Goal: Obtain resource: Download file/media

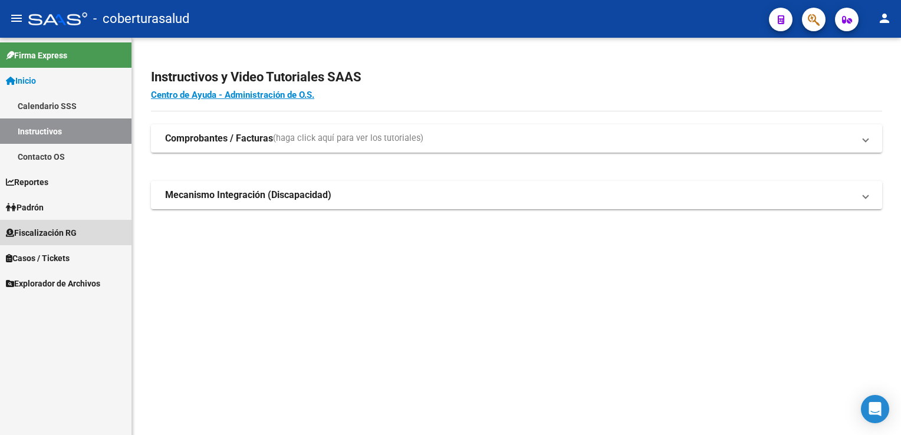
click at [61, 231] on span "Fiscalización RG" at bounding box center [41, 233] width 71 height 13
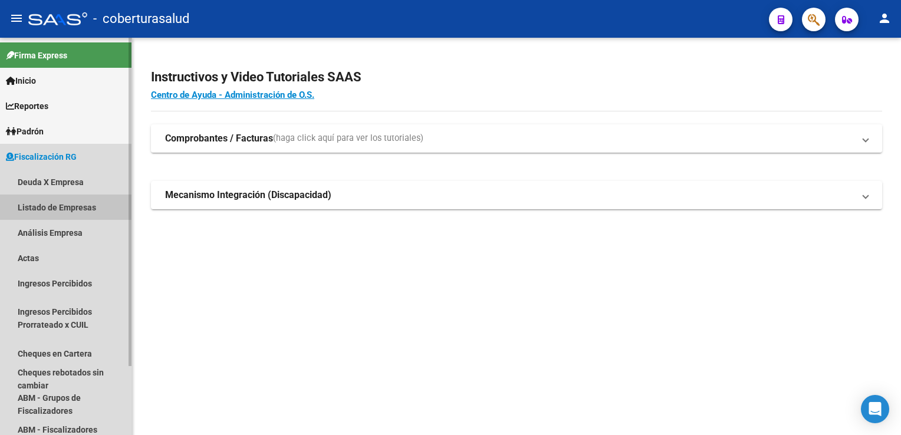
click at [61, 211] on link "Listado de Empresas" at bounding box center [66, 207] width 132 height 25
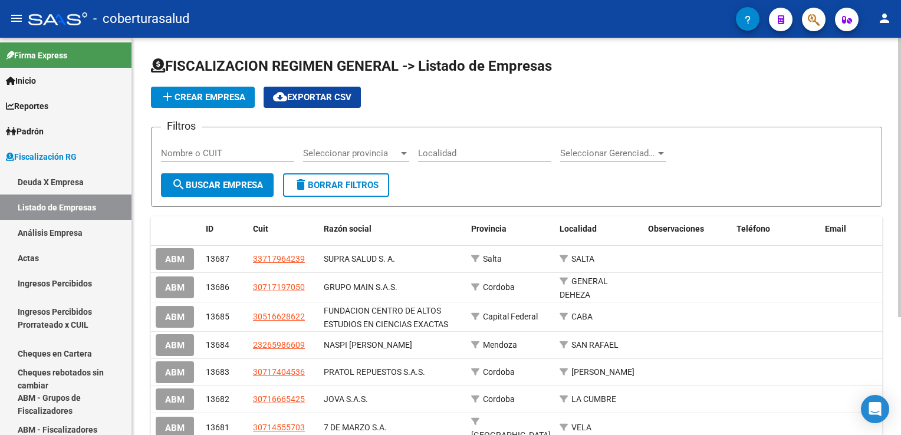
click at [208, 157] on input "Nombre o CUIT" at bounding box center [227, 153] width 133 height 11
paste input "30691791099"
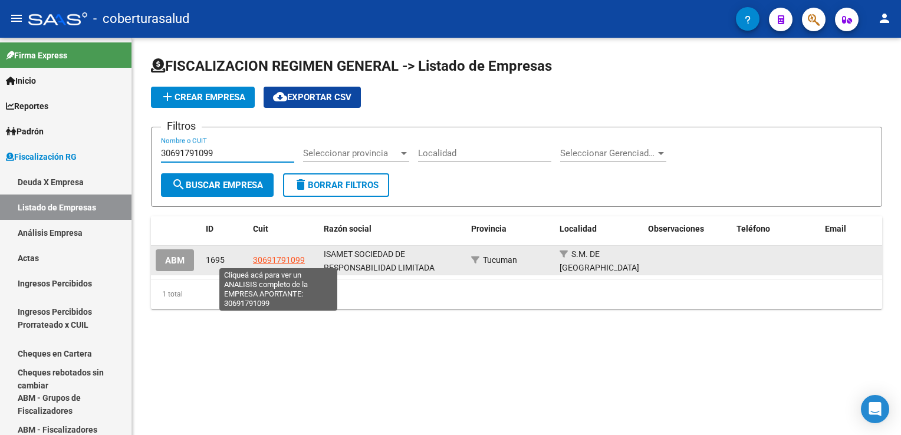
type input "30691791099"
click at [283, 262] on span "30691791099" at bounding box center [279, 259] width 52 height 9
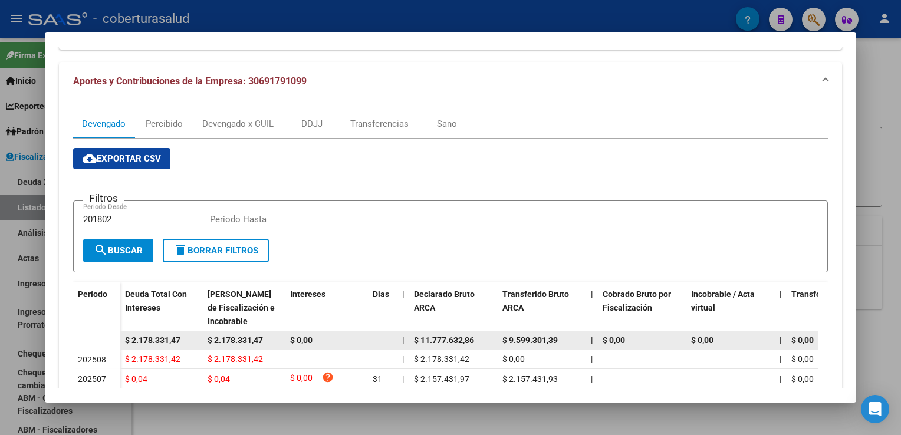
scroll to position [85, 0]
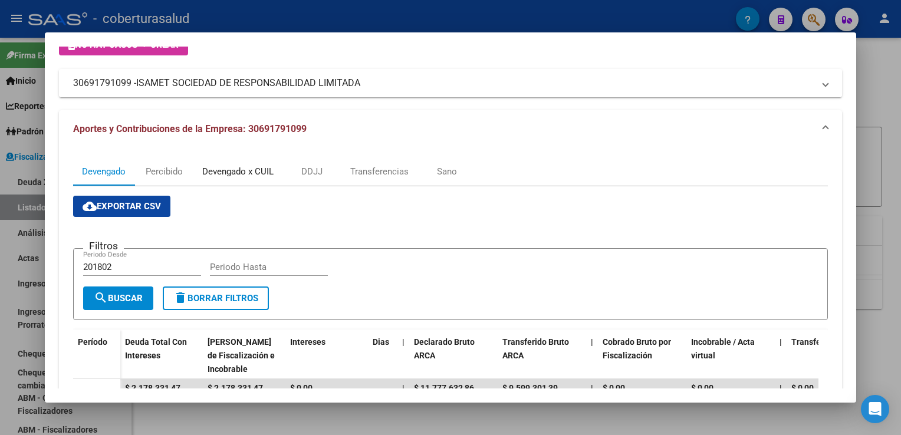
drag, startPoint x: 234, startPoint y: 176, endPoint x: 219, endPoint y: 178, distance: 14.3
click at [233, 176] on div "Devengado x CUIL" at bounding box center [237, 171] width 71 height 13
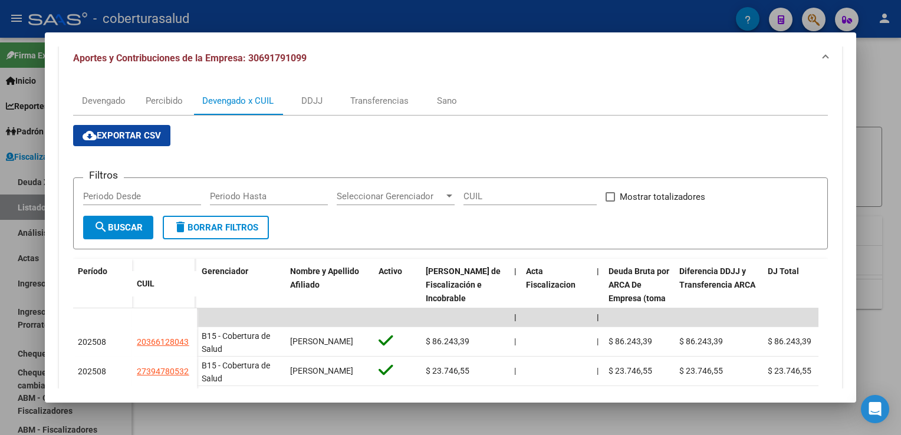
scroll to position [152, 0]
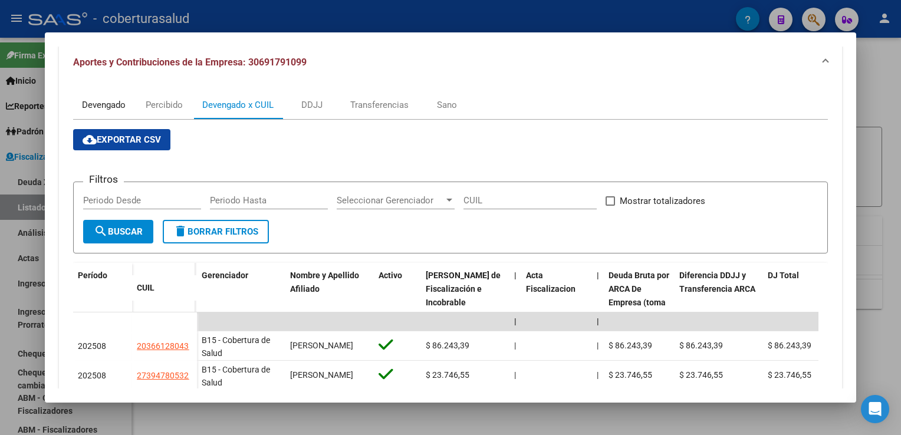
click at [112, 105] on div "Devengado" at bounding box center [104, 105] width 44 height 13
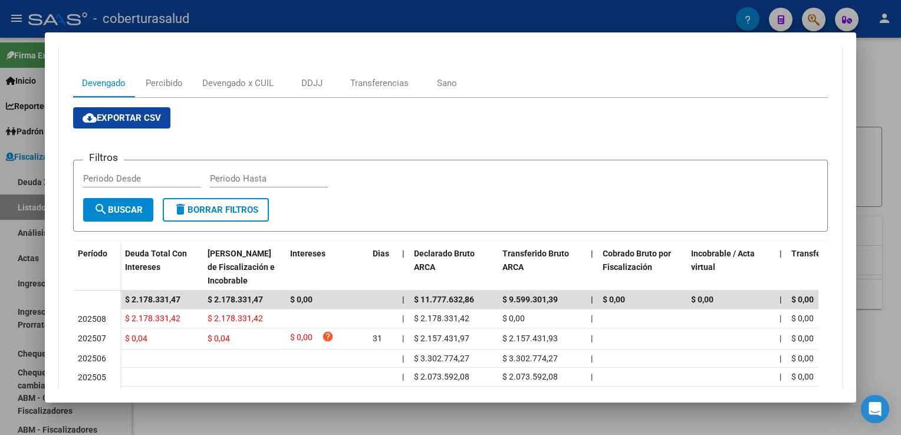
scroll to position [177, 0]
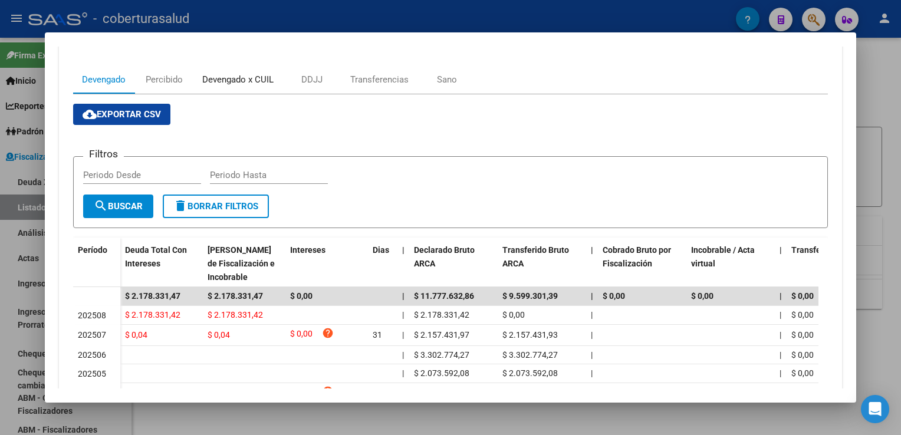
click at [236, 78] on div "Devengado x CUIL" at bounding box center [237, 79] width 71 height 13
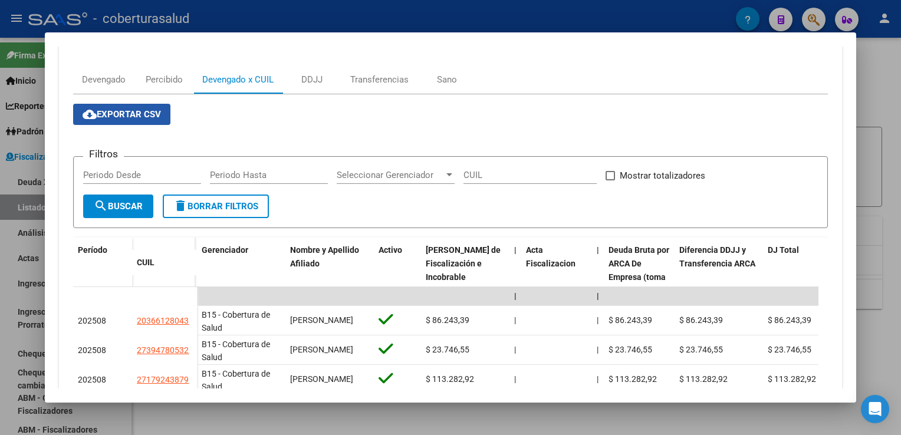
click at [156, 111] on span "cloud_download Exportar CSV" at bounding box center [122, 114] width 78 height 11
